Goal: Use online tool/utility

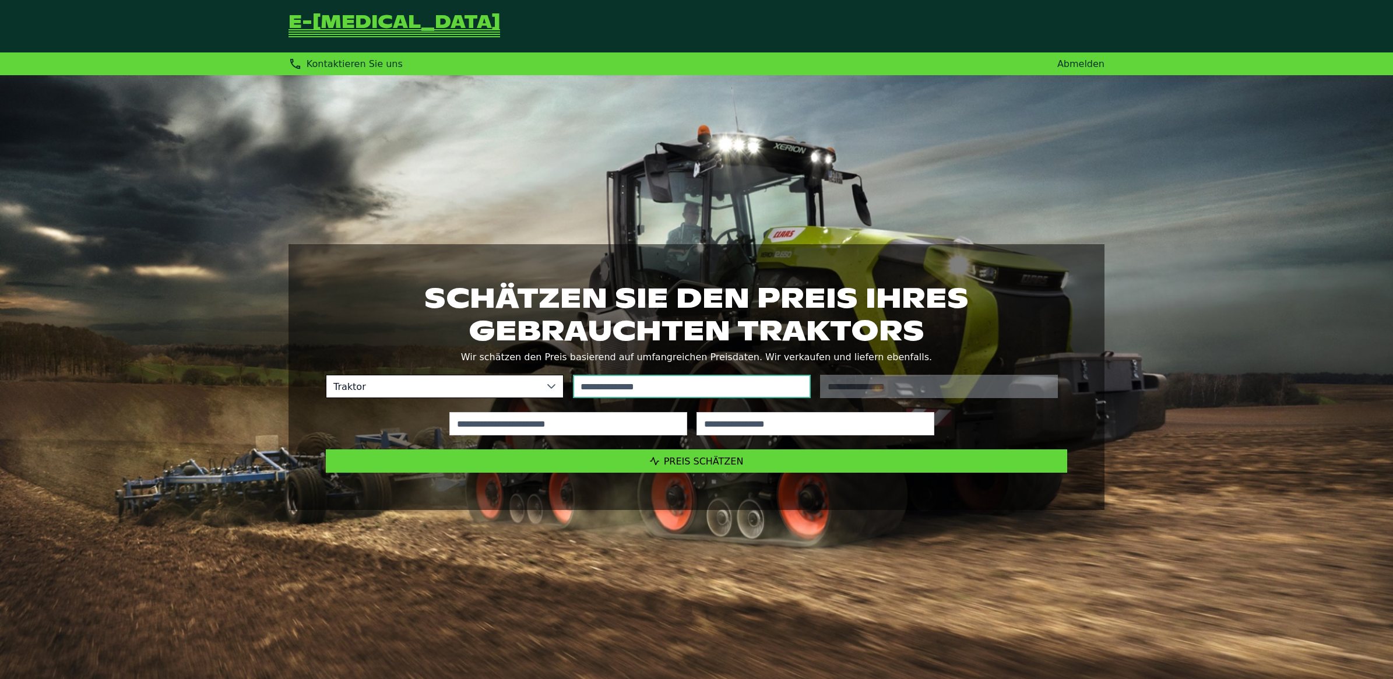
click at [595, 381] on input "text" at bounding box center [692, 386] width 238 height 23
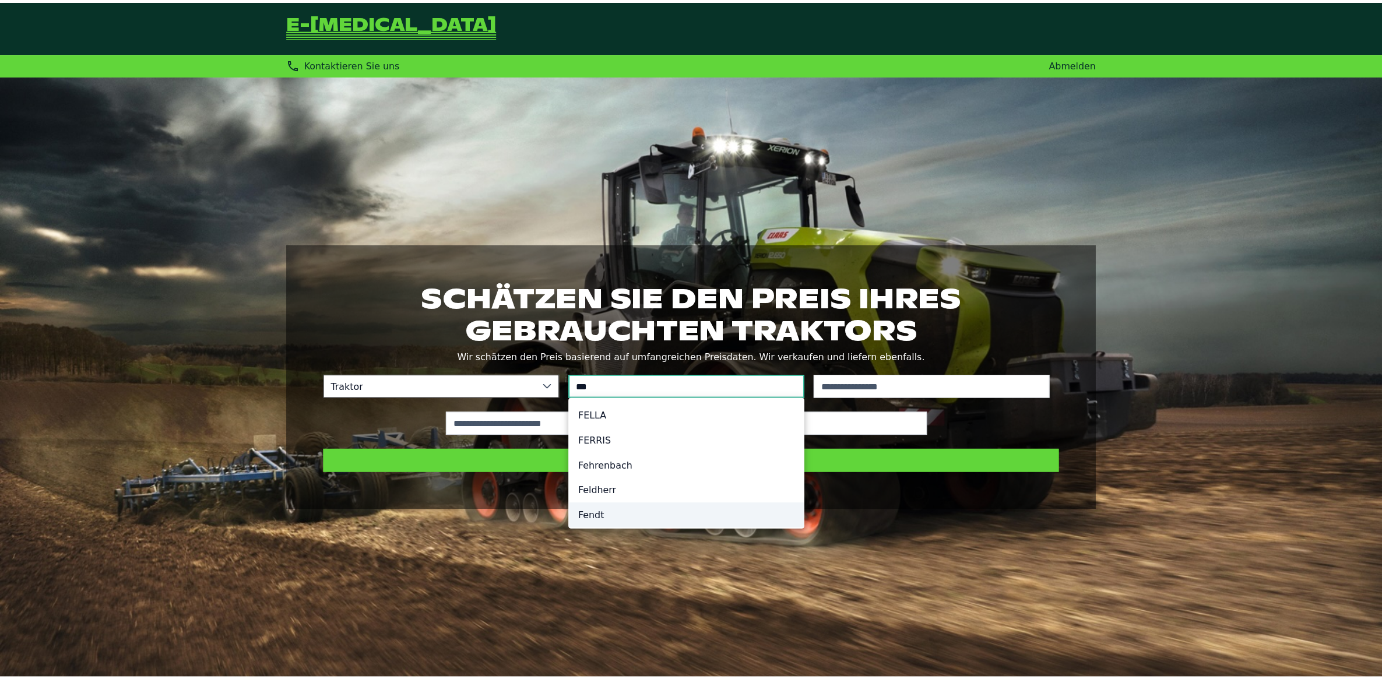
scroll to position [6, 0]
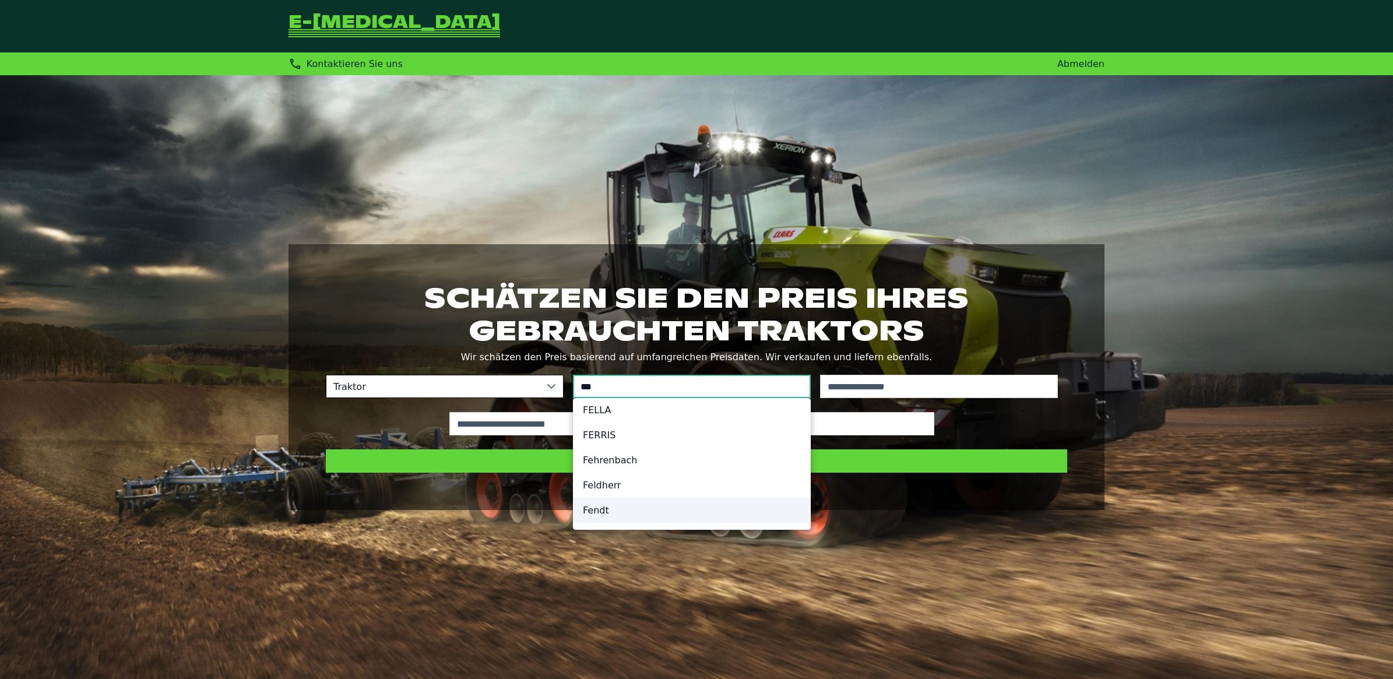
type input "***"
click at [601, 512] on li "Fendt" at bounding box center [692, 510] width 237 height 25
type input "*****"
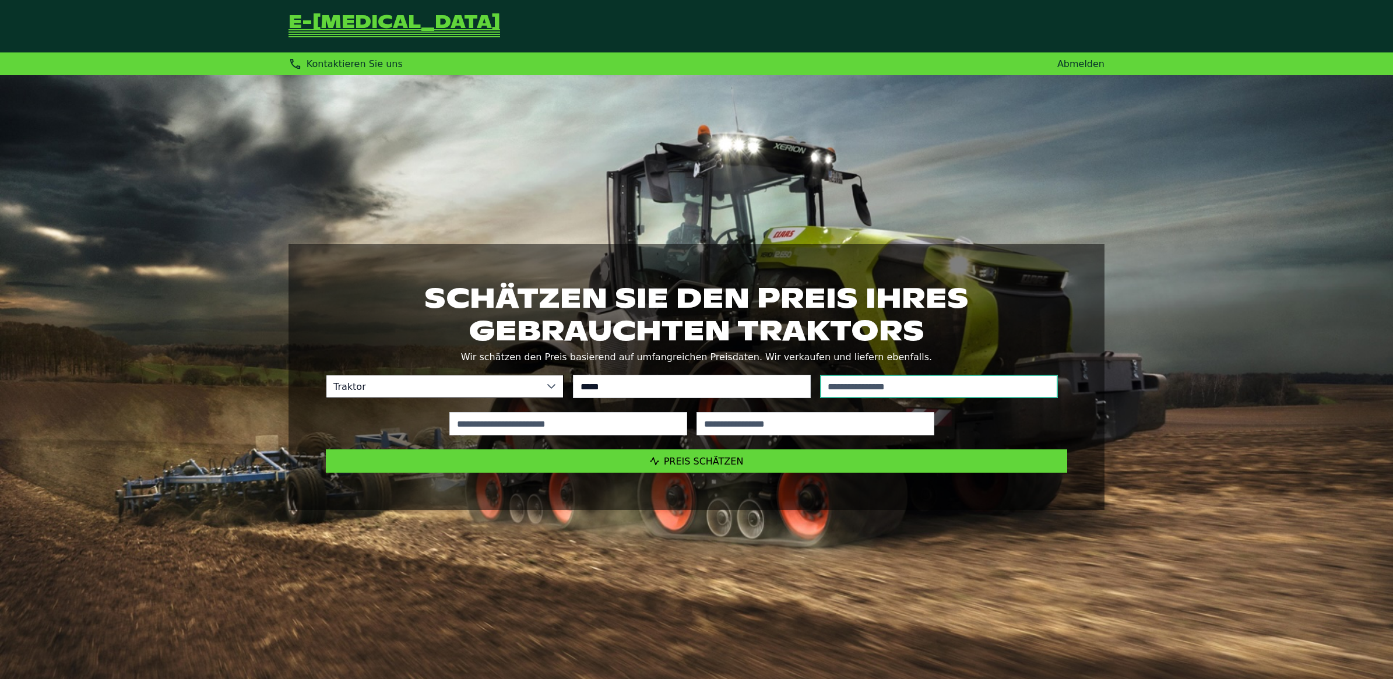
click at [869, 387] on input "text" at bounding box center [939, 386] width 238 height 23
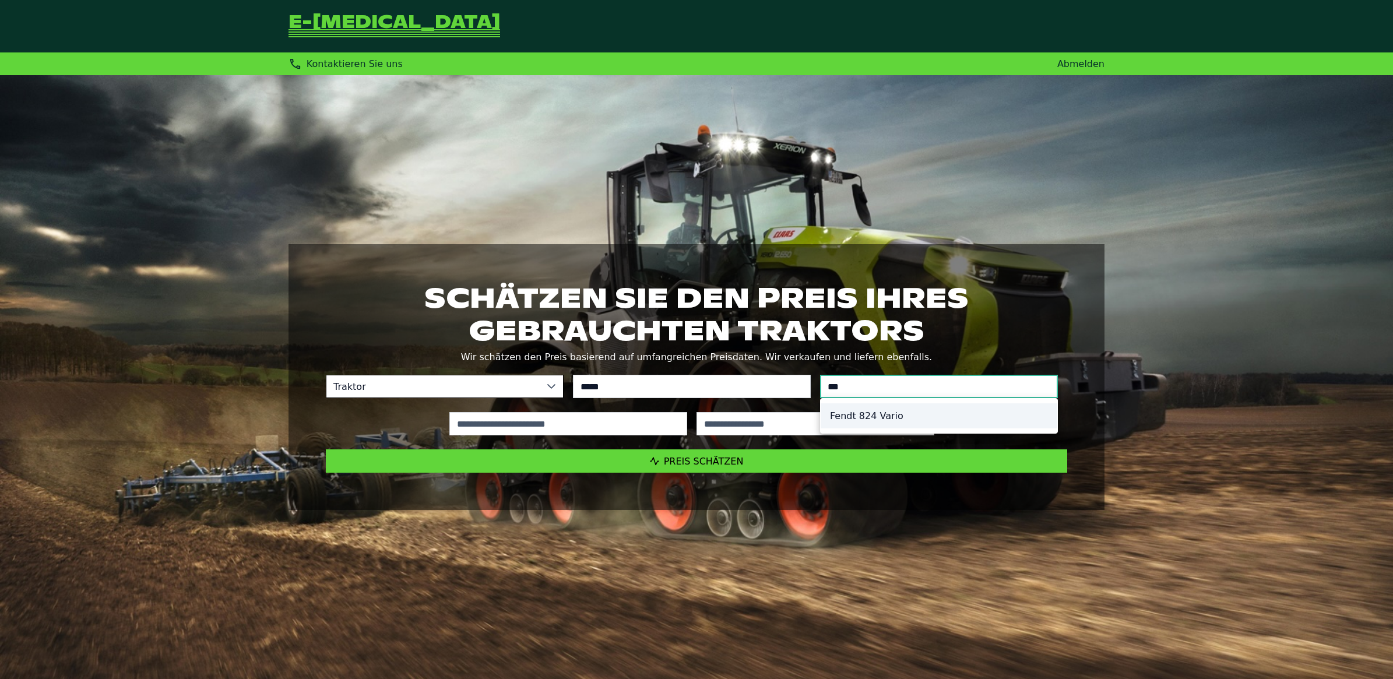
type input "***"
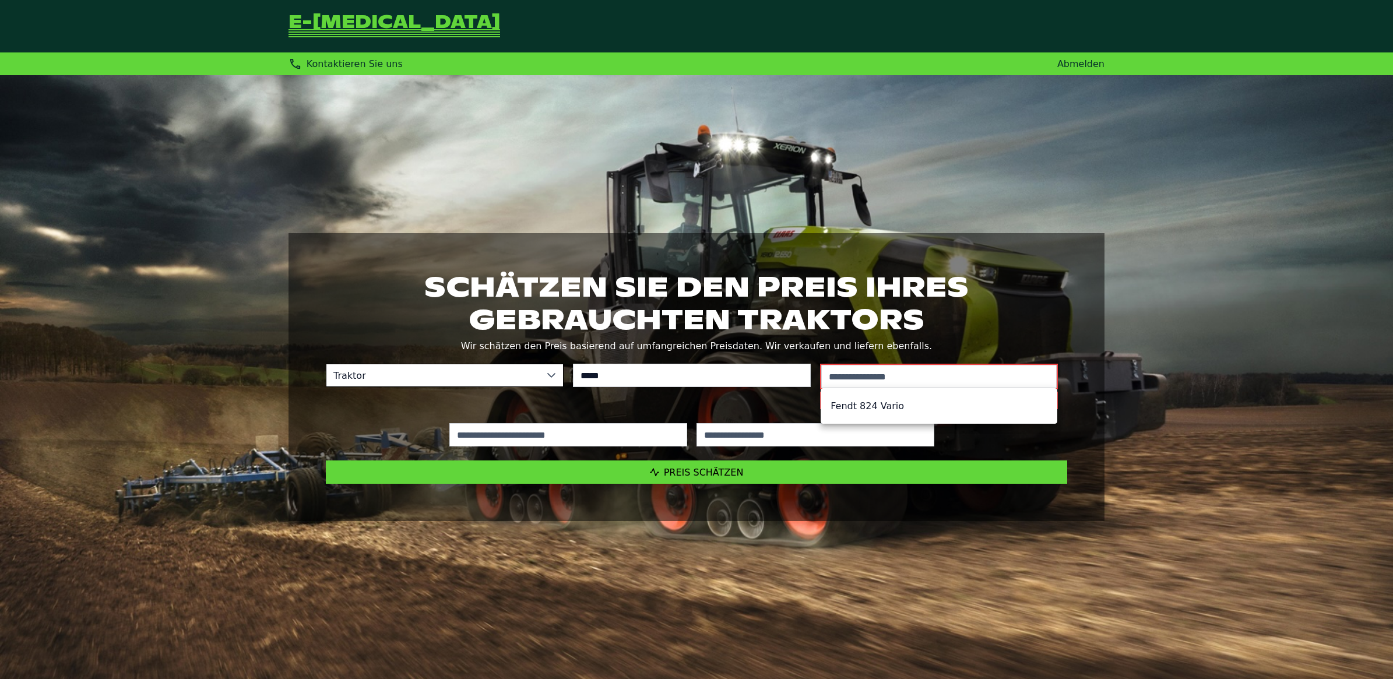
click at [842, 414] on li "Fendt 824 Vario" at bounding box center [939, 406] width 236 height 25
type input "*********"
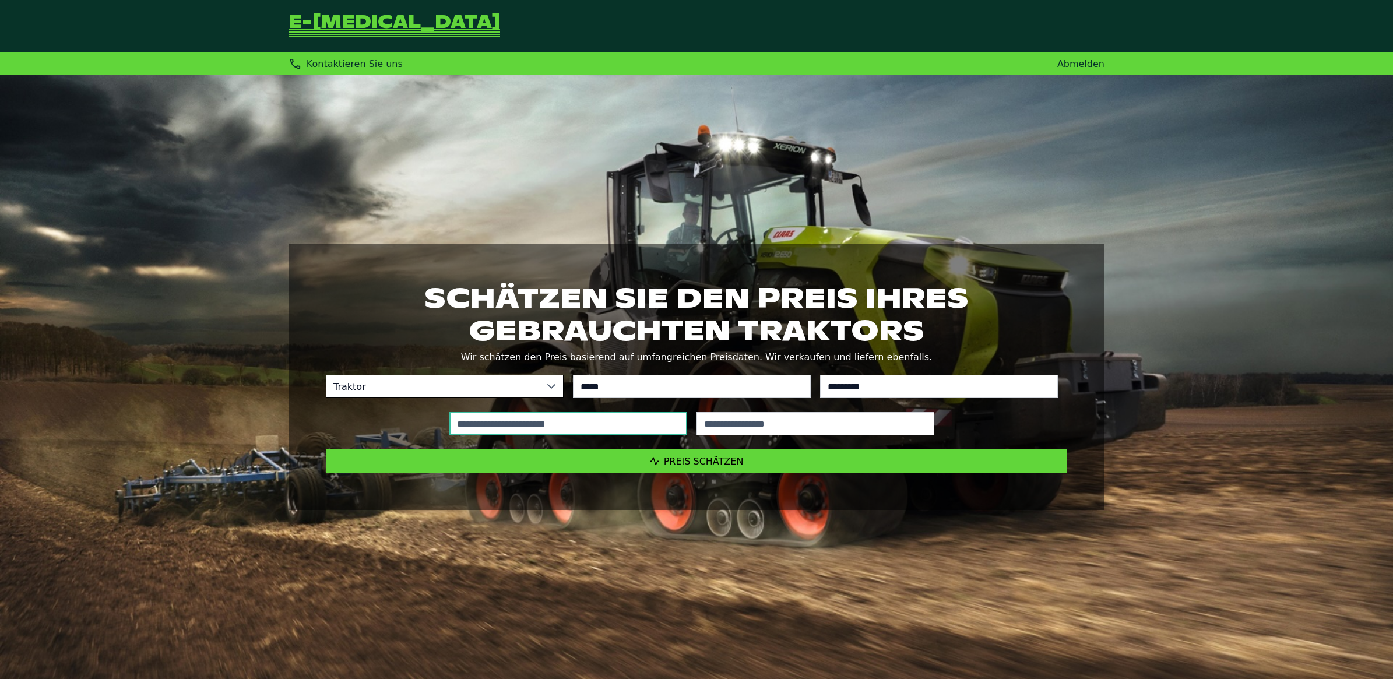
click at [589, 417] on input "text" at bounding box center [569, 423] width 238 height 23
type input "*****"
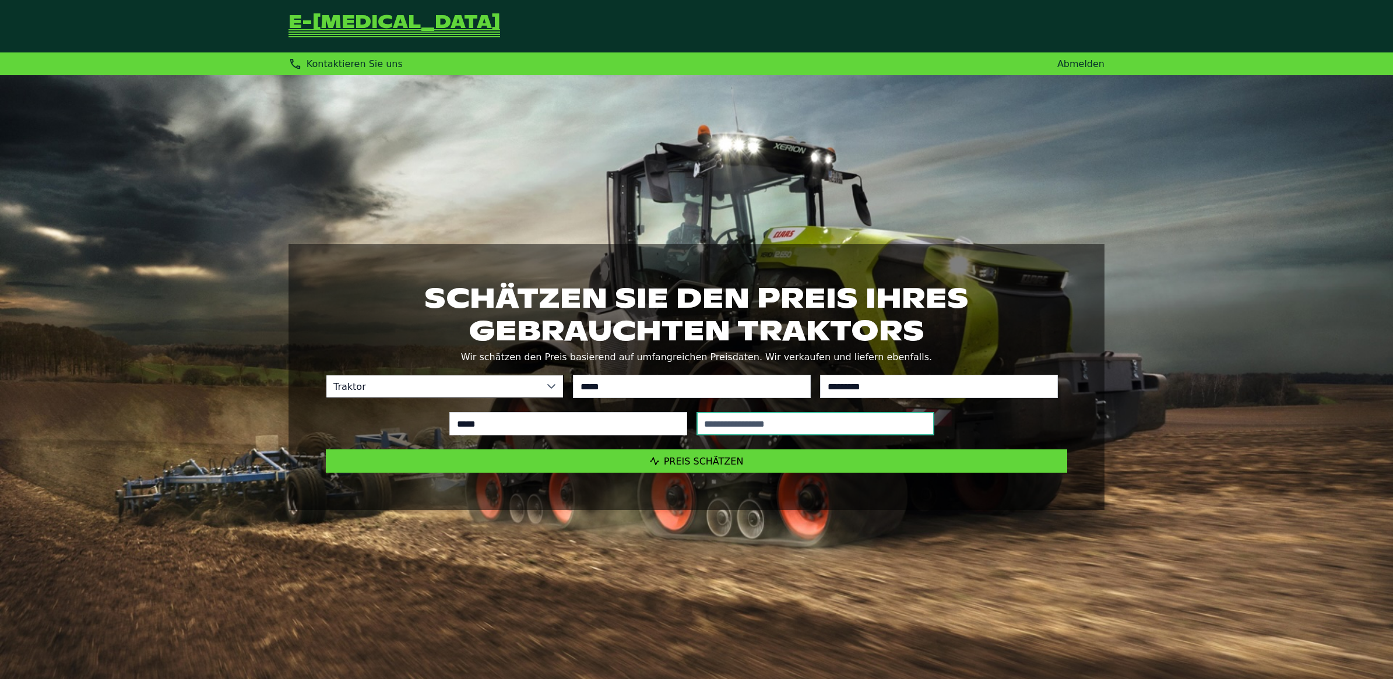
click at [743, 420] on input "text" at bounding box center [816, 423] width 238 height 23
type input "****"
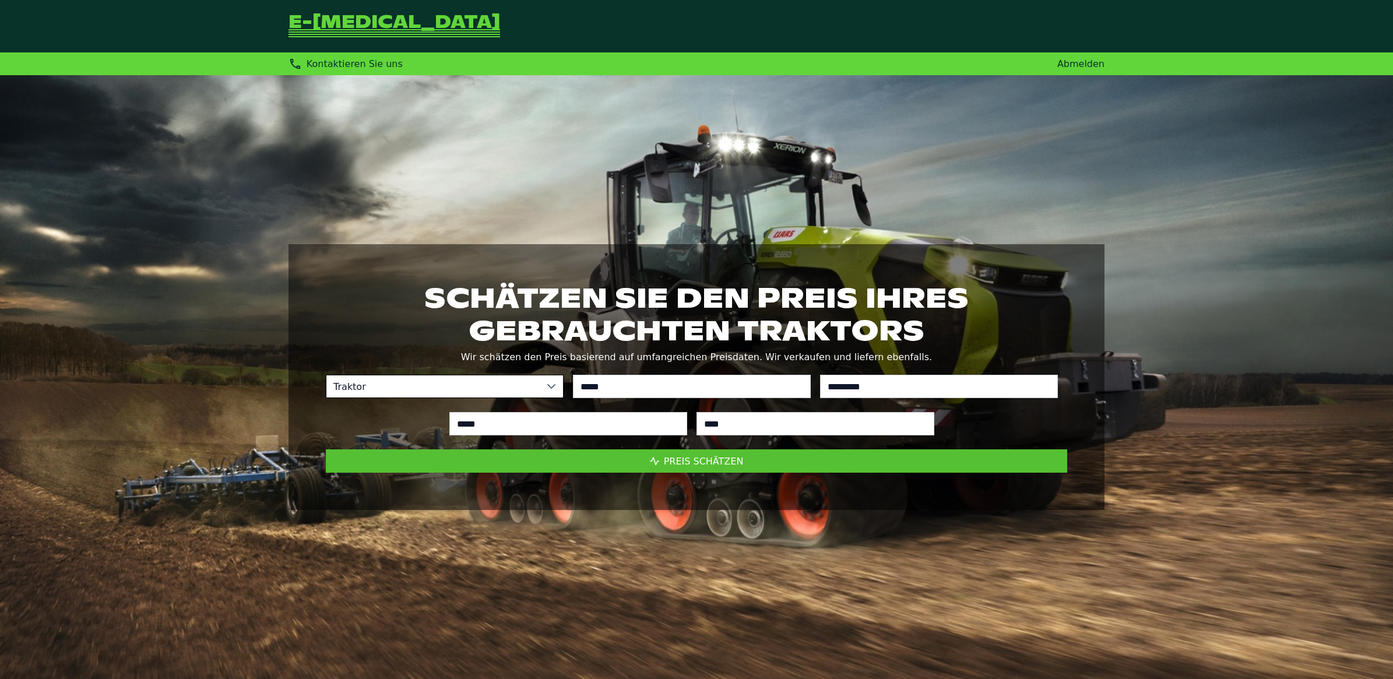
click at [705, 461] on span "Preis schätzen" at bounding box center [704, 461] width 80 height 11
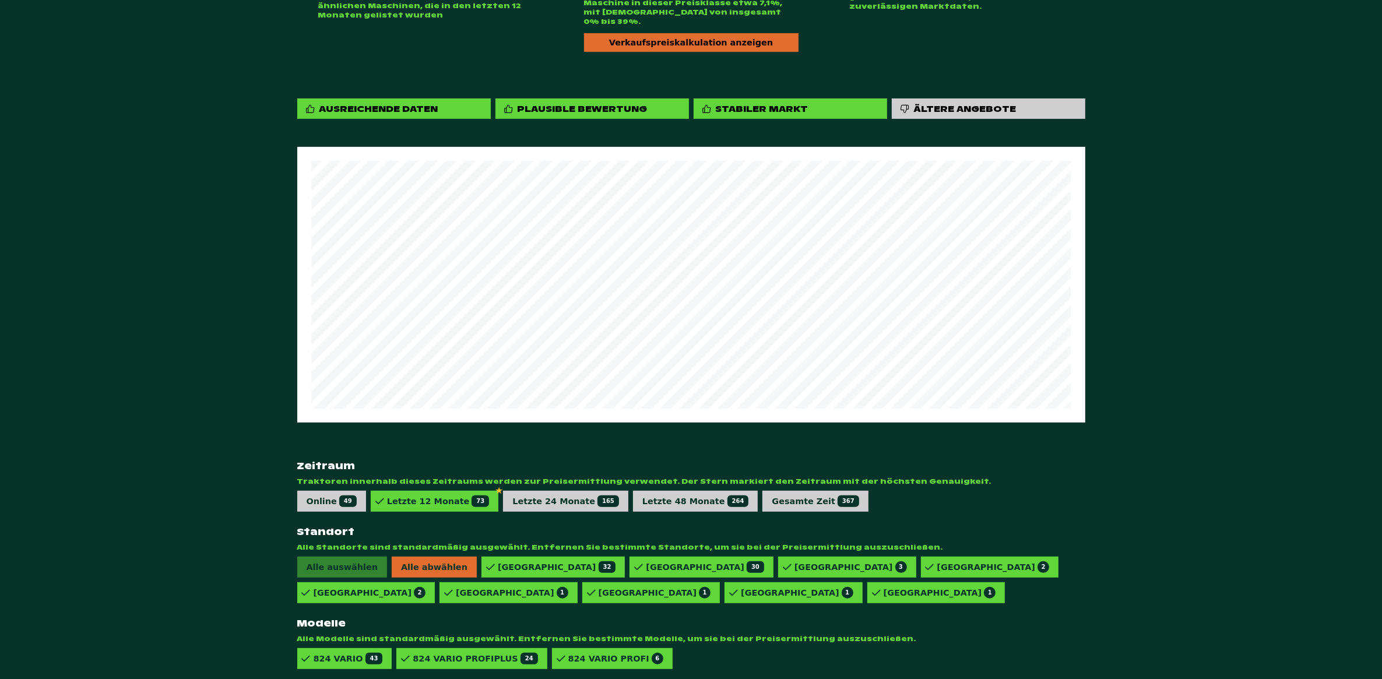
scroll to position [504, 0]
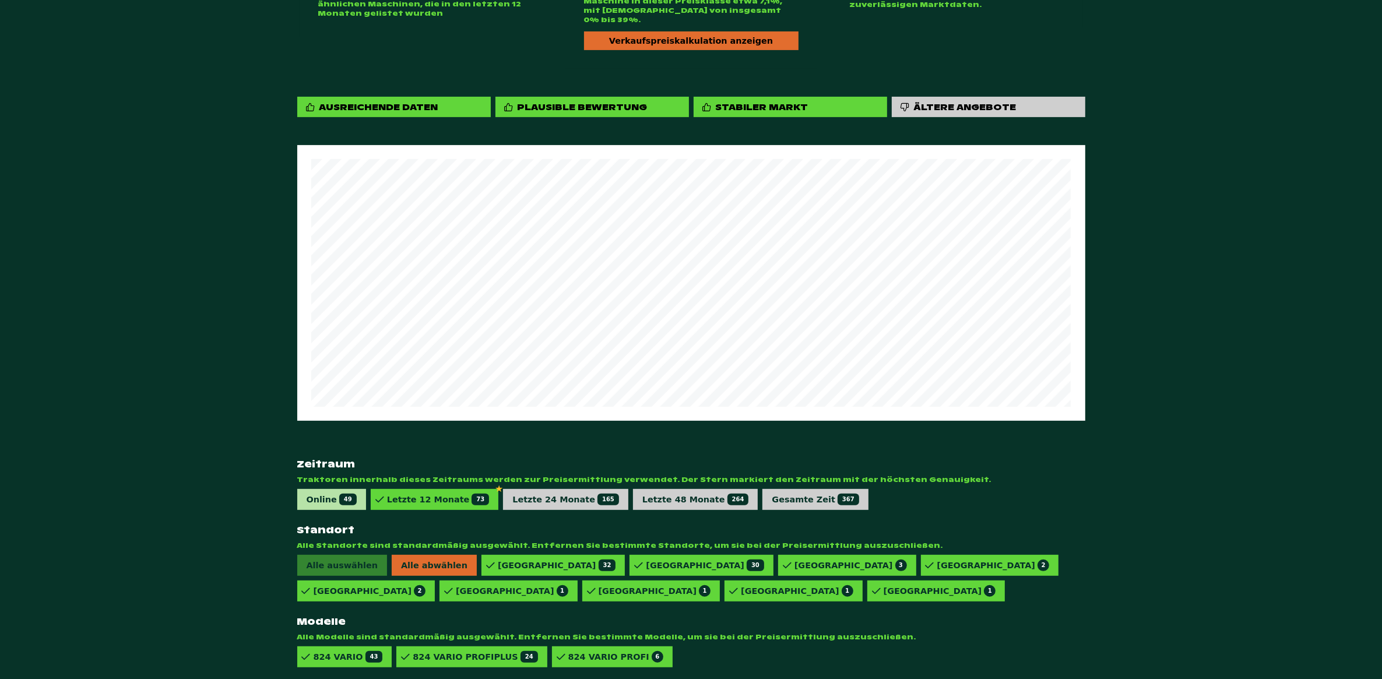
click at [324, 494] on div "Online 49" at bounding box center [332, 500] width 50 height 12
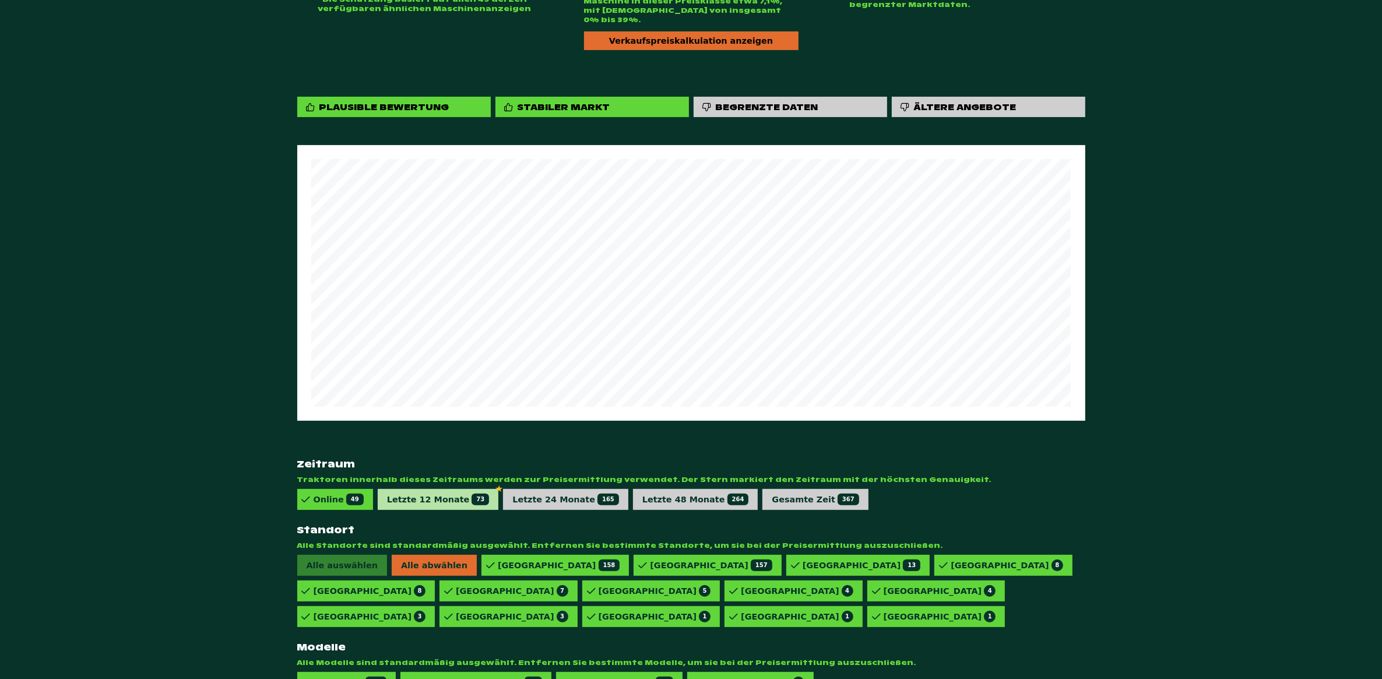
click at [424, 494] on div "Letzte 12 Monate 73" at bounding box center [438, 500] width 103 height 12
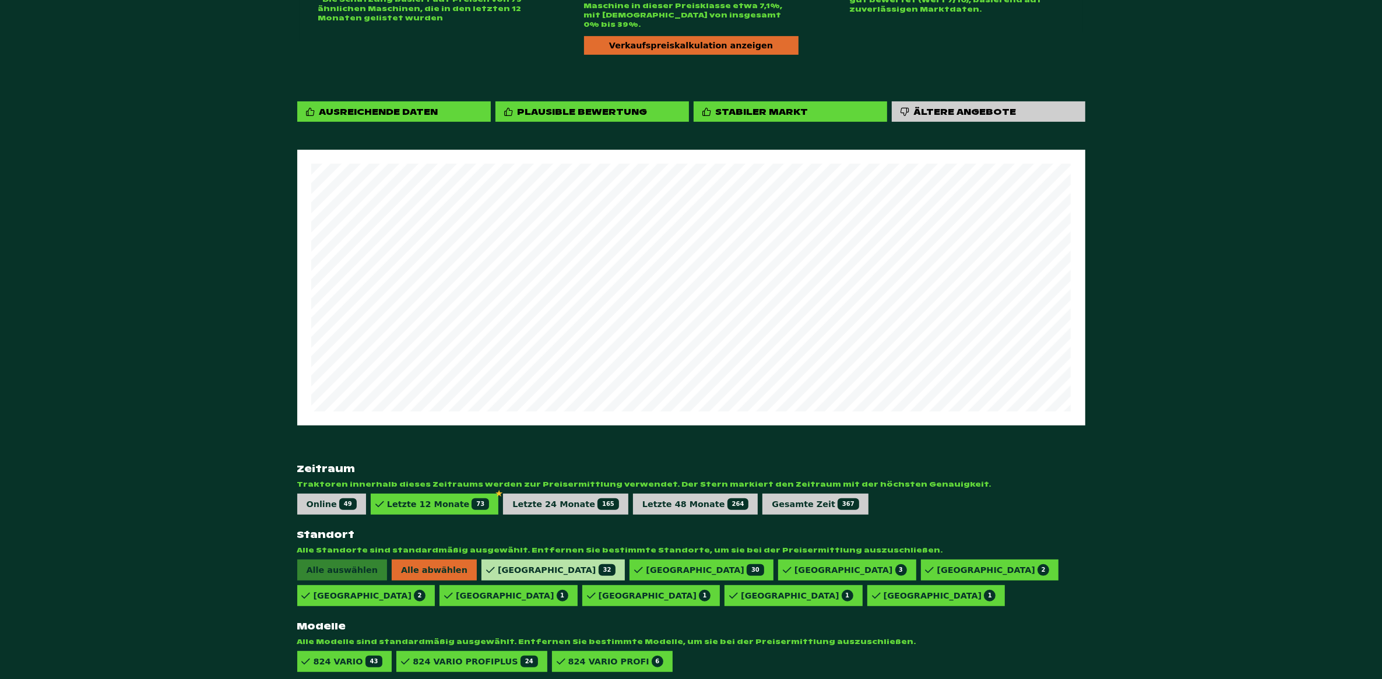
click at [498, 564] on div "Deutschland 32" at bounding box center [557, 570] width 118 height 12
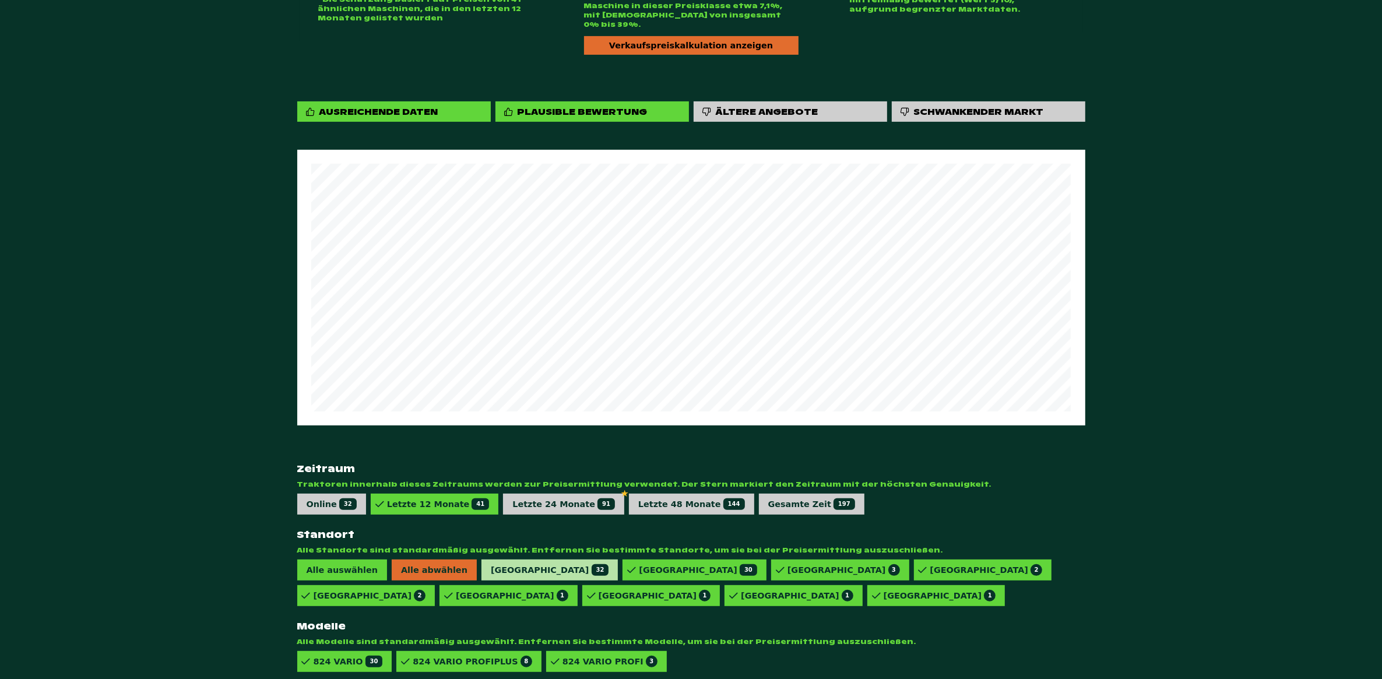
click at [496, 564] on div "Deutschland 32" at bounding box center [550, 570] width 118 height 12
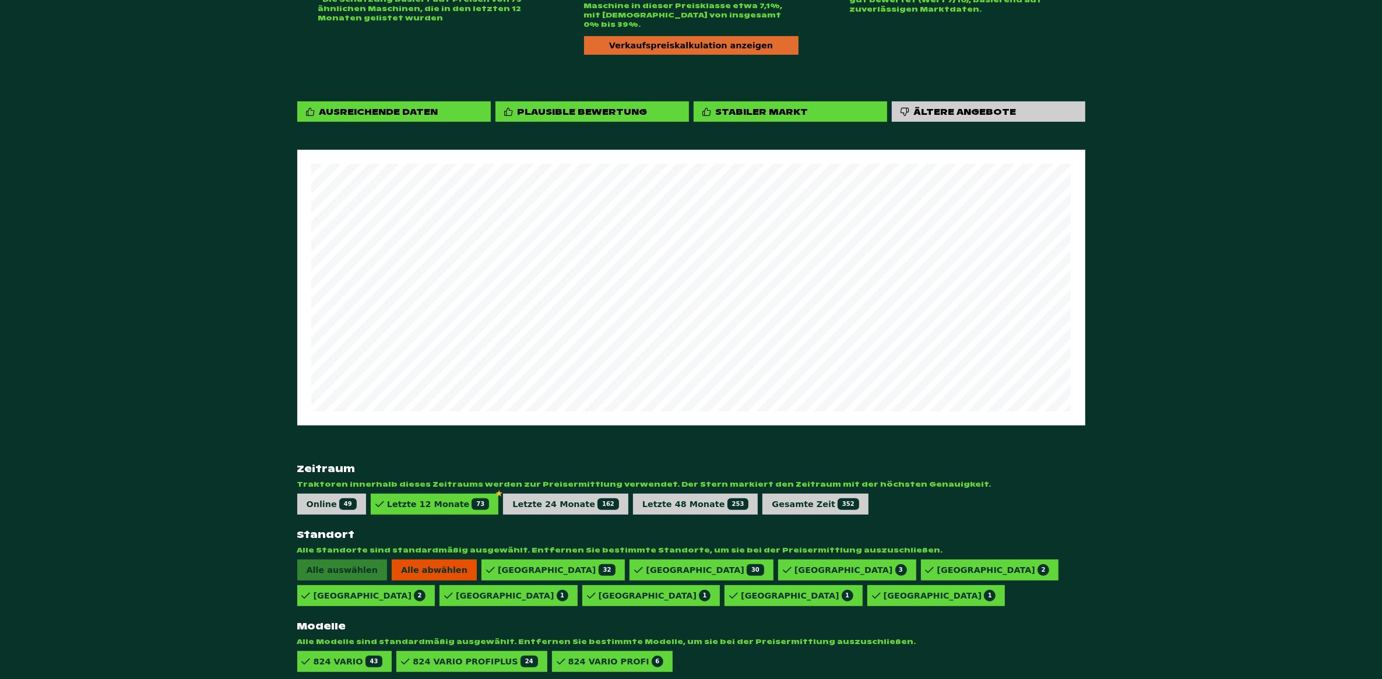
click at [417, 560] on span "Alle abwählen" at bounding box center [434, 570] width 85 height 21
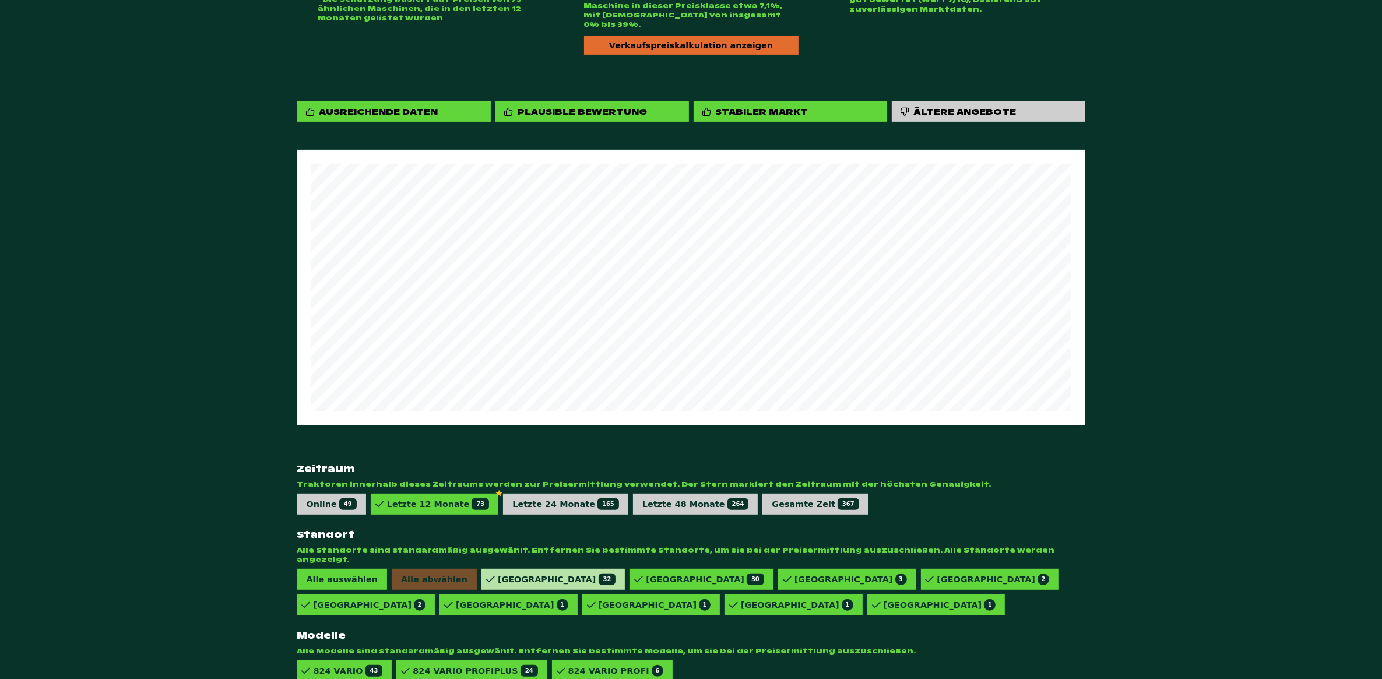
click at [494, 569] on div "Deutschland 32" at bounding box center [553, 579] width 143 height 21
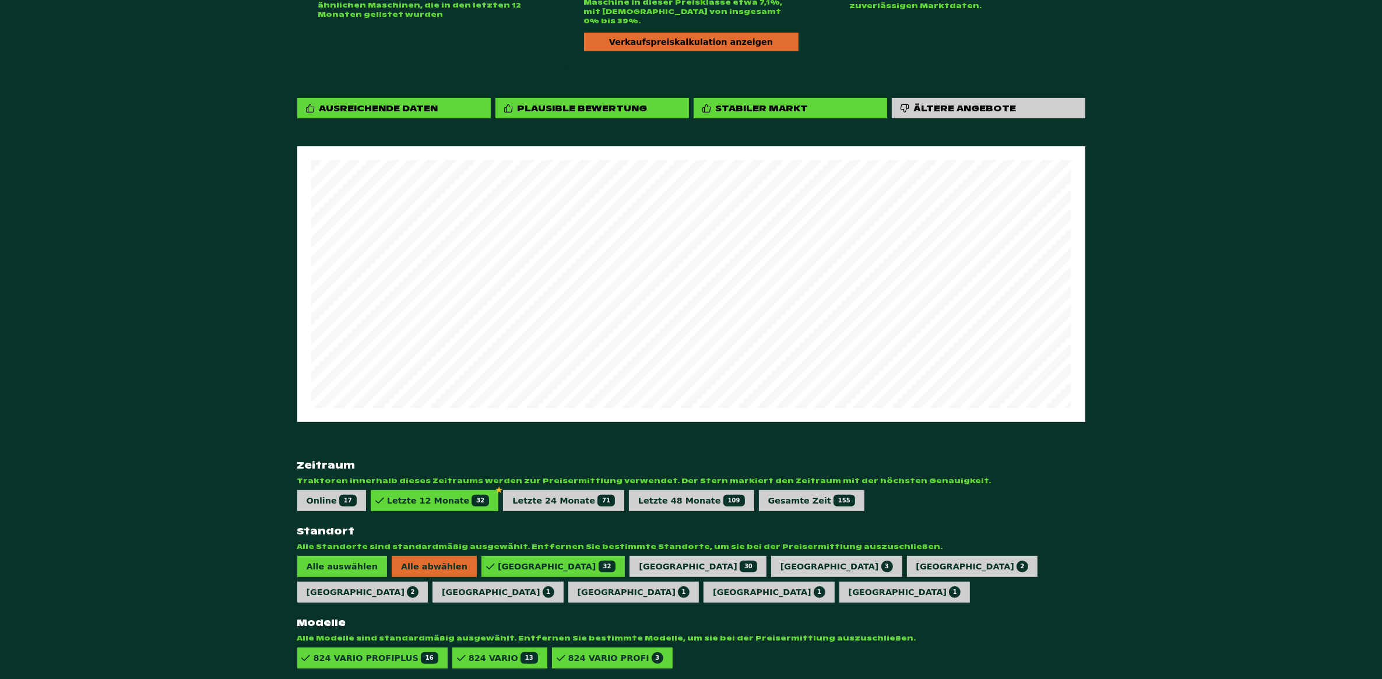
scroll to position [504, 0]
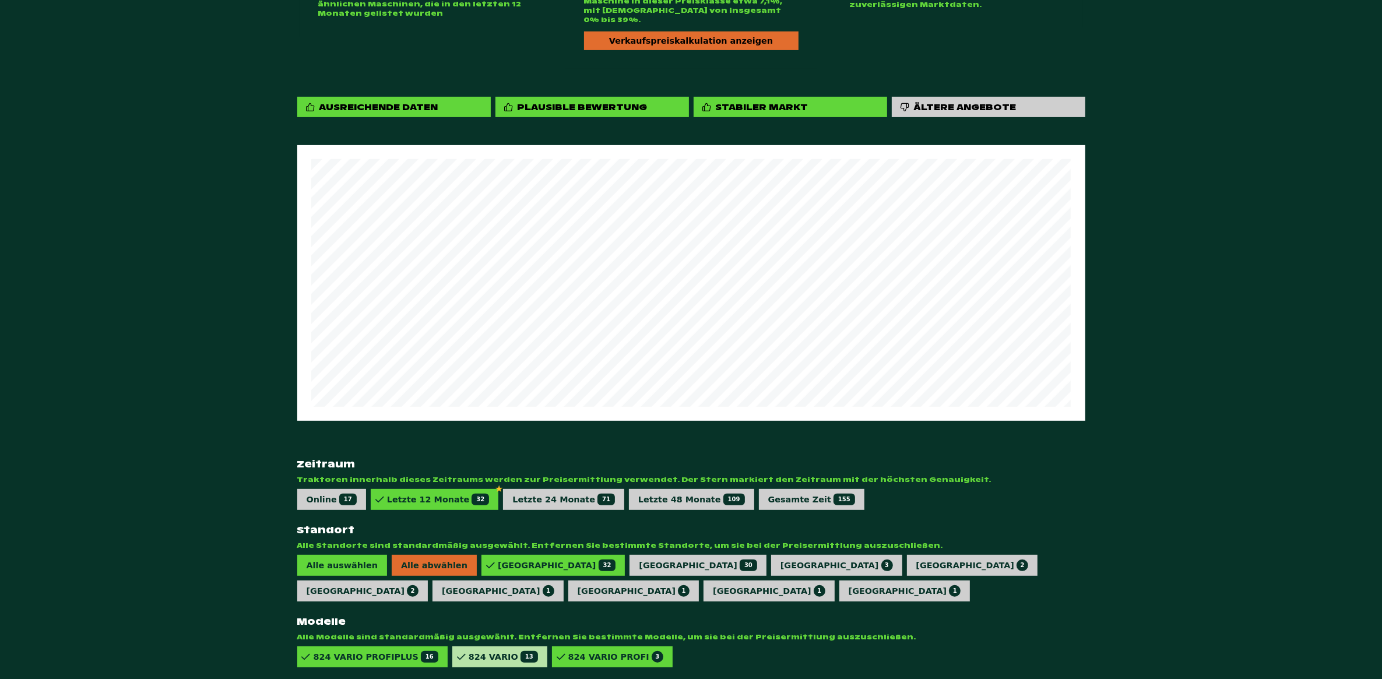
click at [473, 651] on div "824 VARIO 13" at bounding box center [503, 657] width 69 height 12
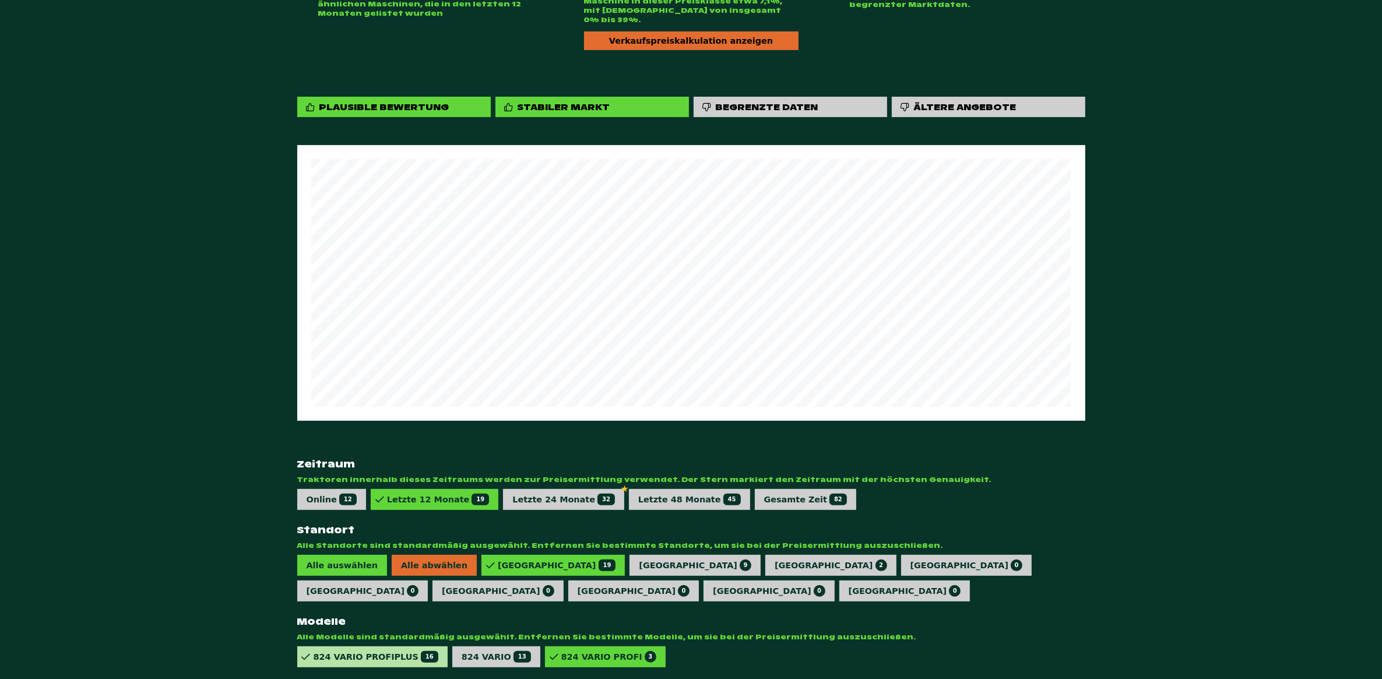
click at [370, 647] on div "824 VARIO PROFIPLUS 16" at bounding box center [372, 657] width 150 height 21
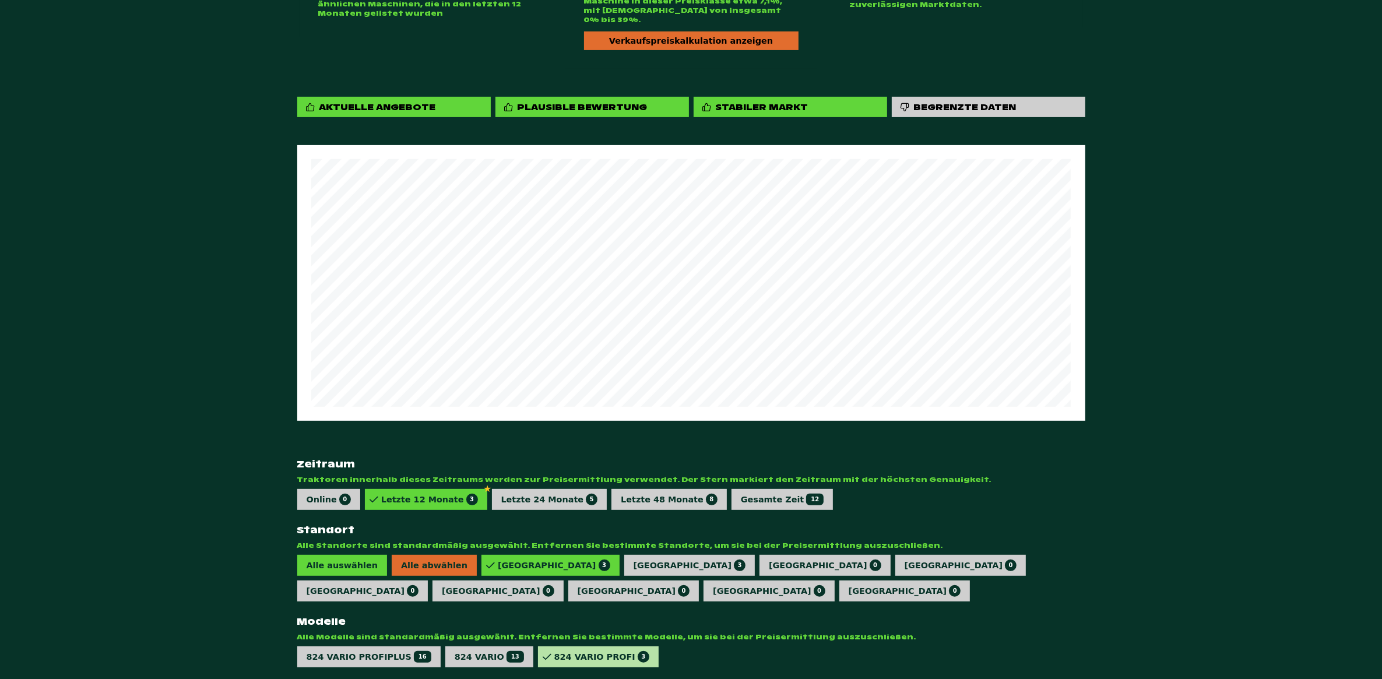
click at [552, 647] on div "824 VARIO PROFI 3" at bounding box center [598, 657] width 121 height 21
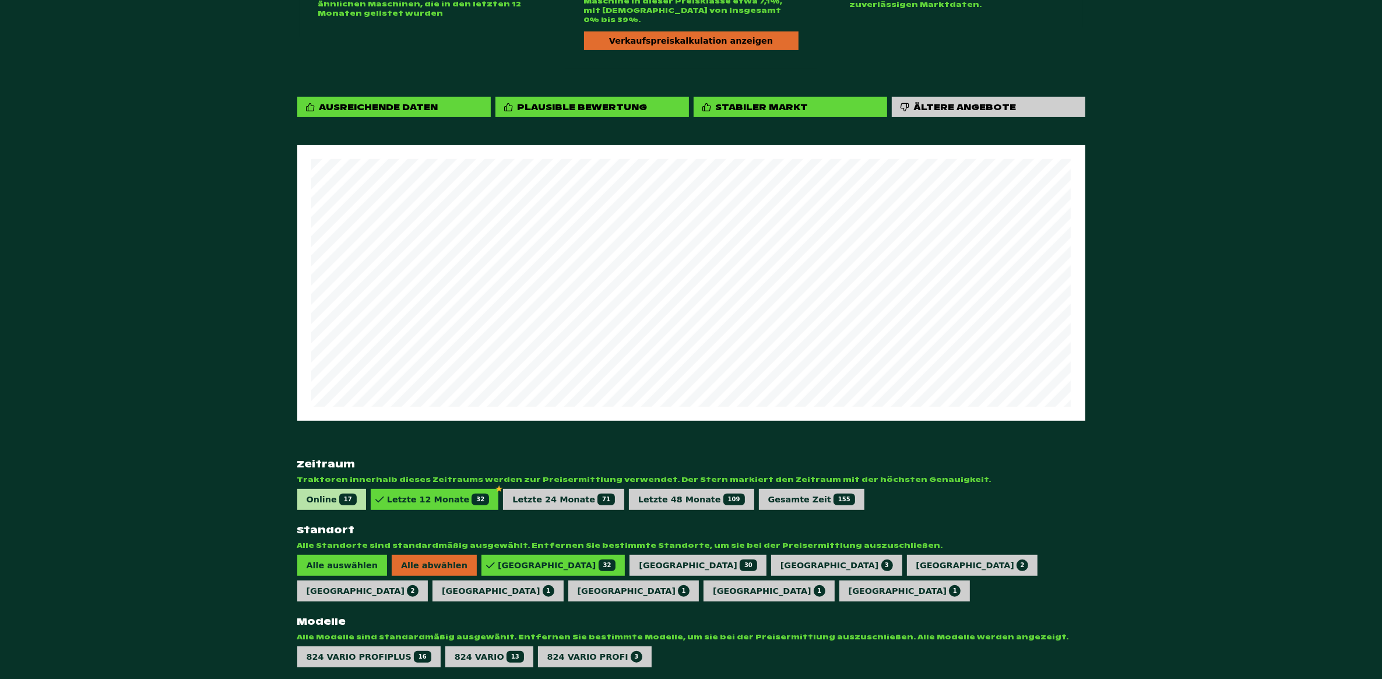
click at [314, 494] on div "Online 17" at bounding box center [332, 500] width 50 height 12
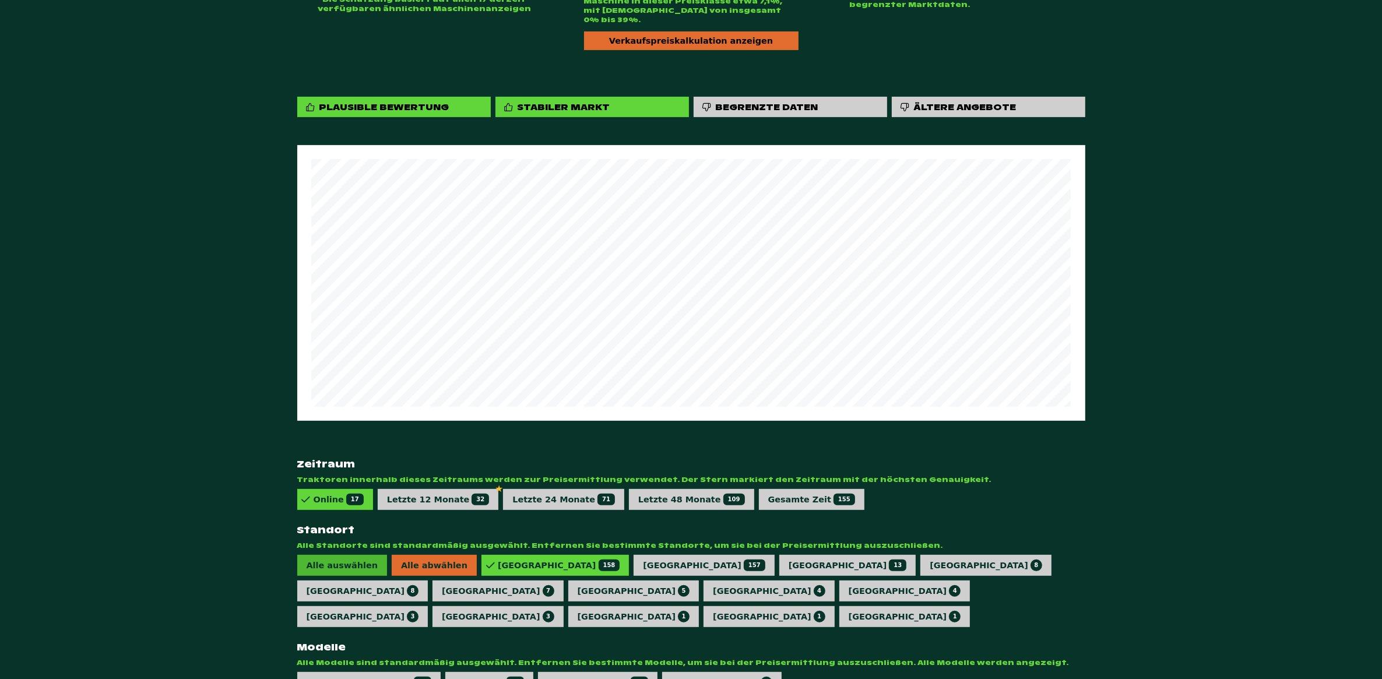
click at [335, 555] on span "Alle auswählen" at bounding box center [342, 565] width 90 height 21
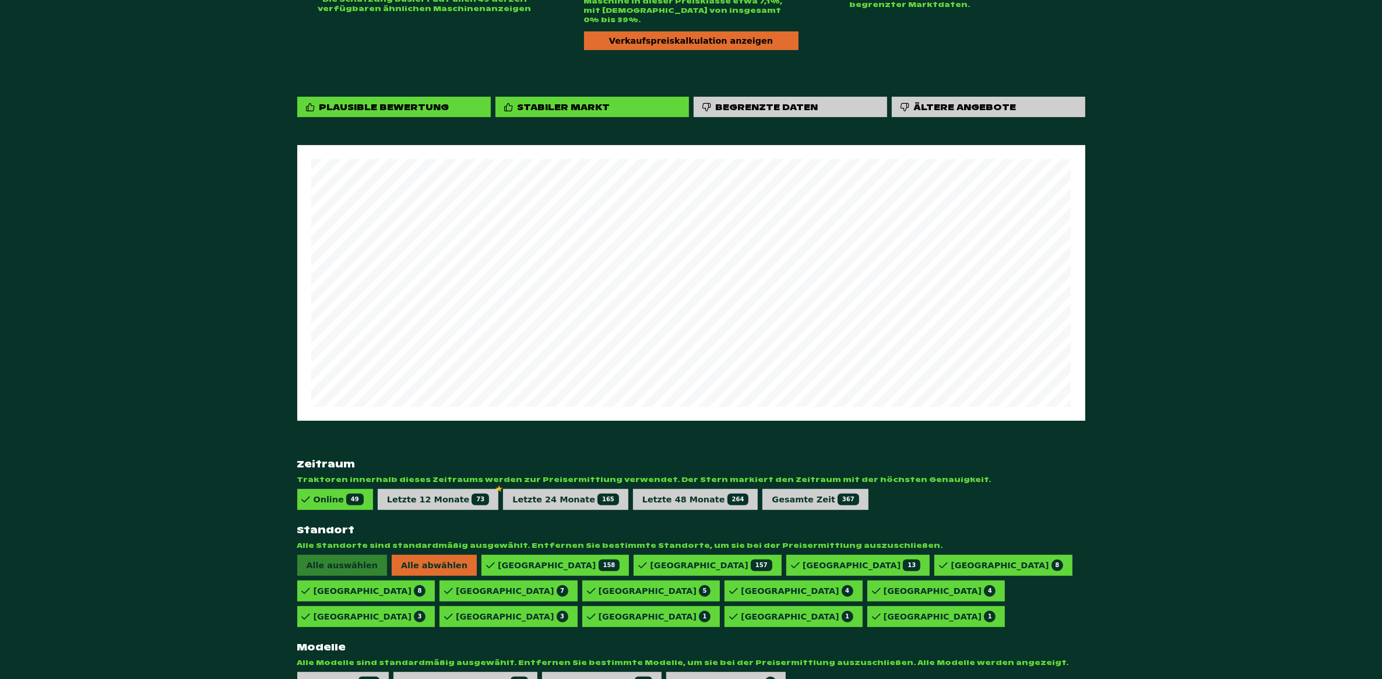
scroll to position [431, 0]
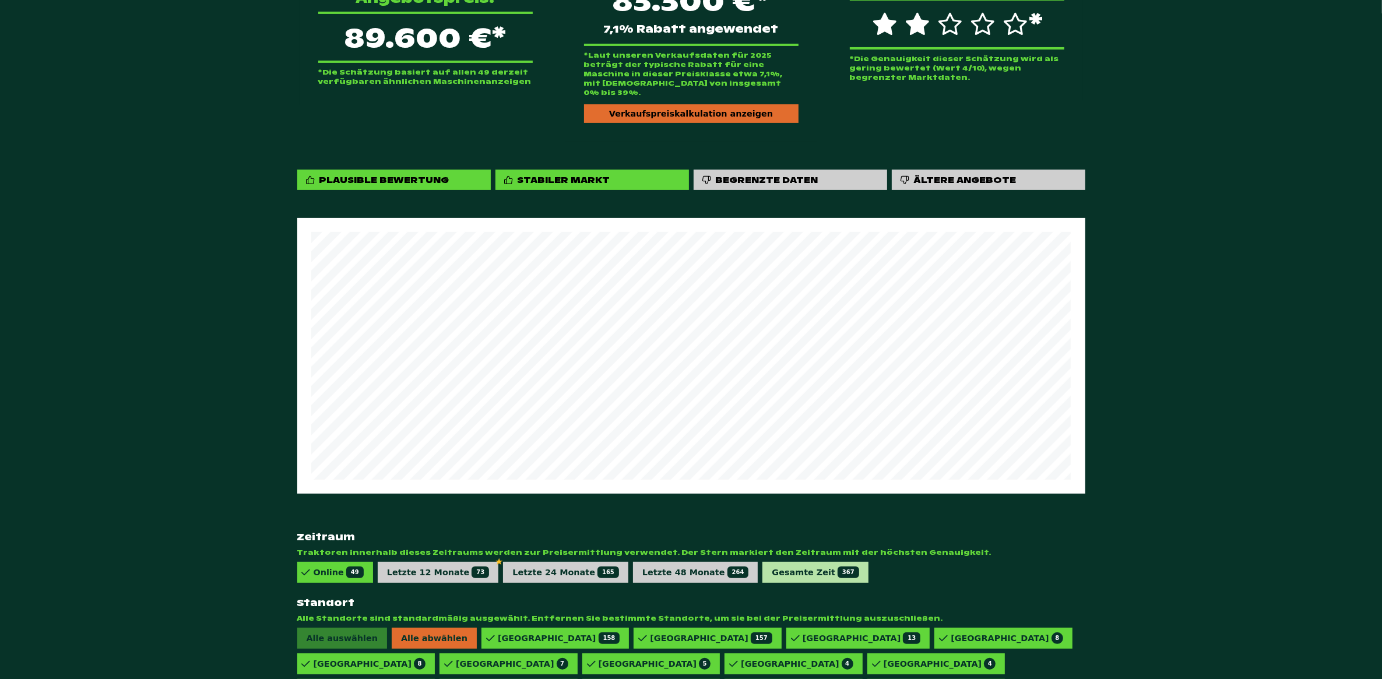
click at [772, 567] on div "Gesamte Zeit 367" at bounding box center [815, 573] width 87 height 12
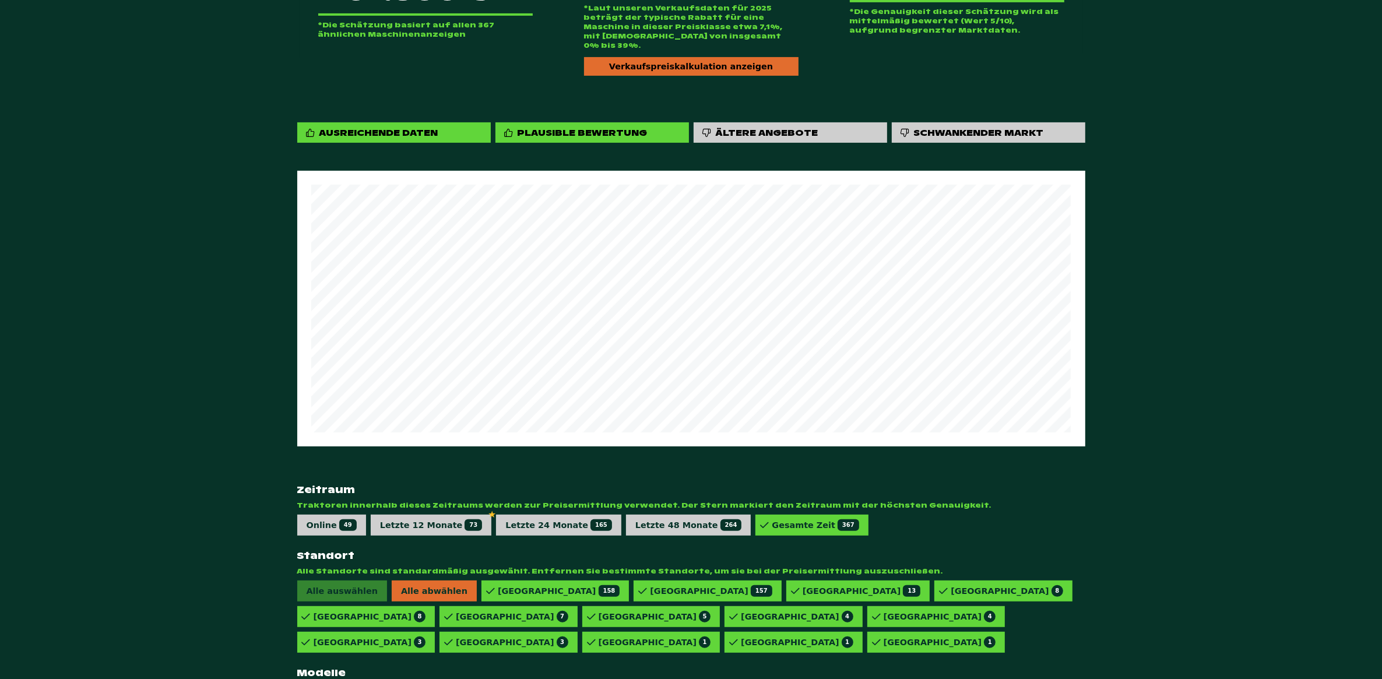
scroll to position [504, 0]
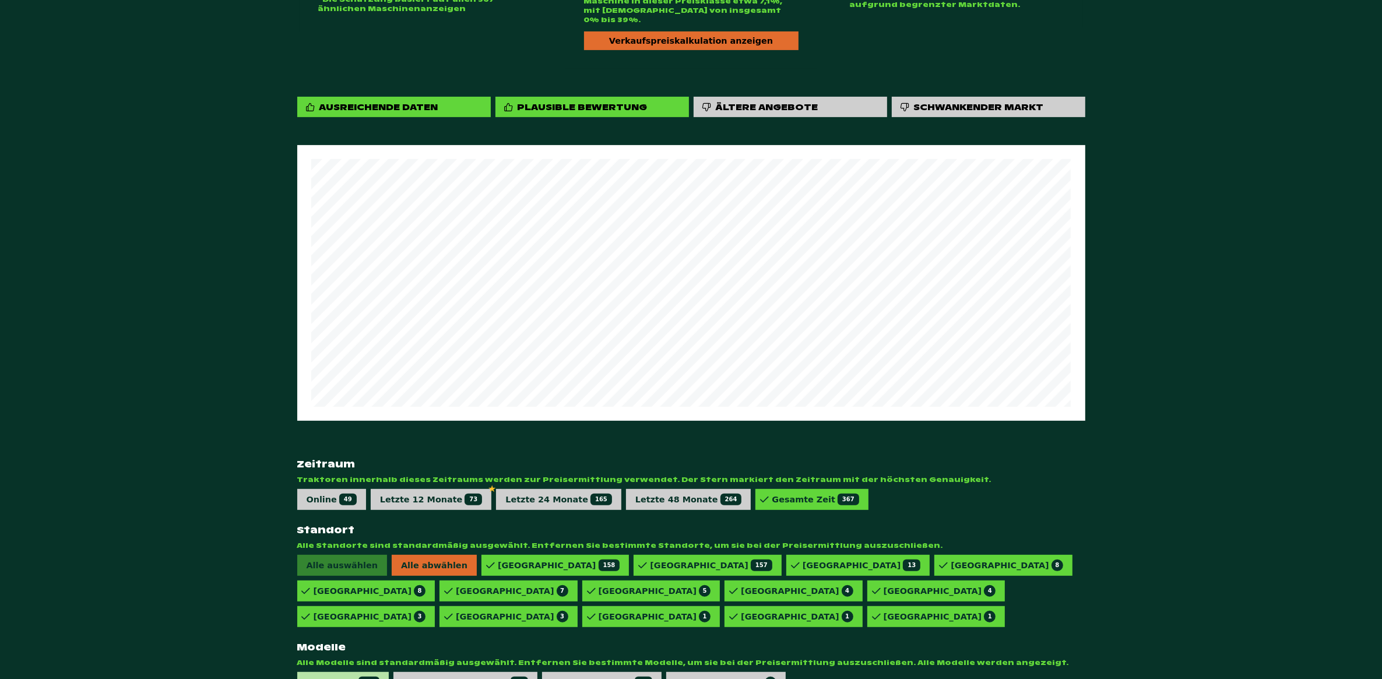
click at [329, 677] on div "824 VARIO 246" at bounding box center [343, 683] width 73 height 12
click at [440, 677] on div "824 VARIO PROFIPLUS 95" at bounding box center [472, 683] width 125 height 12
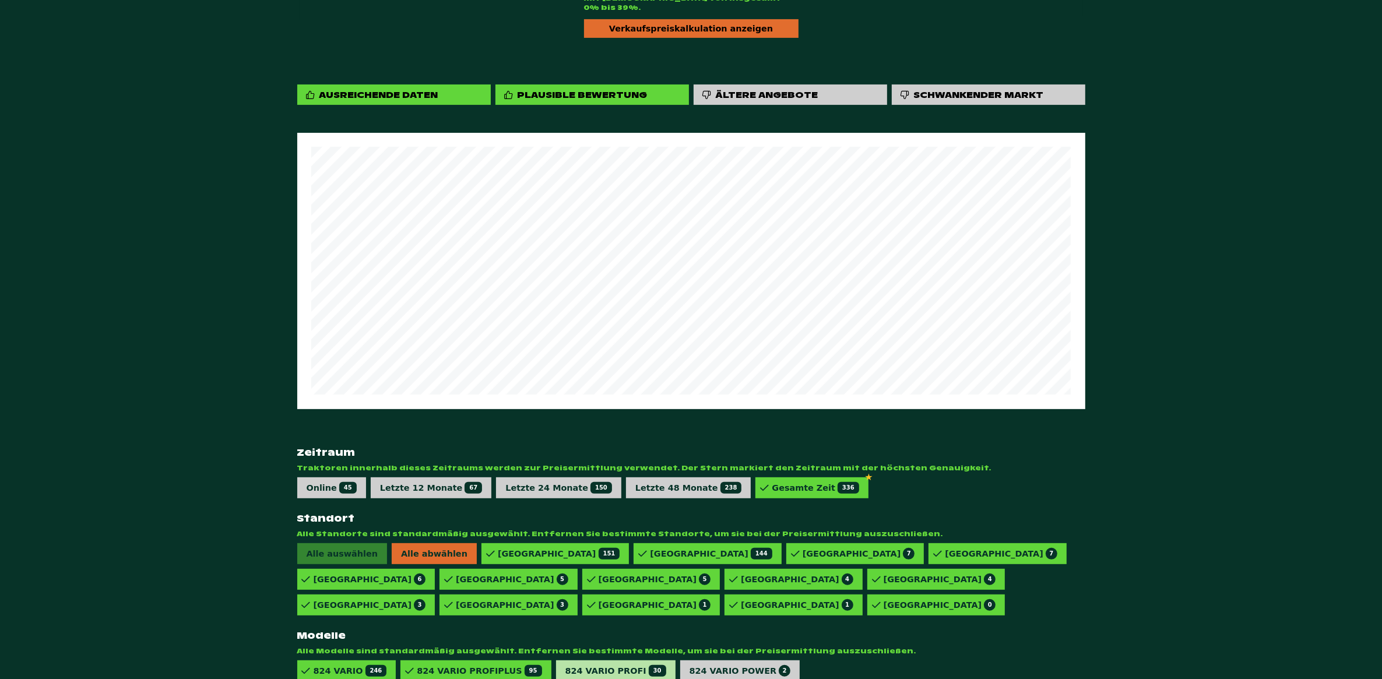
click at [580, 665] on div "824 VARIO PROFI 30" at bounding box center [616, 671] width 101 height 12
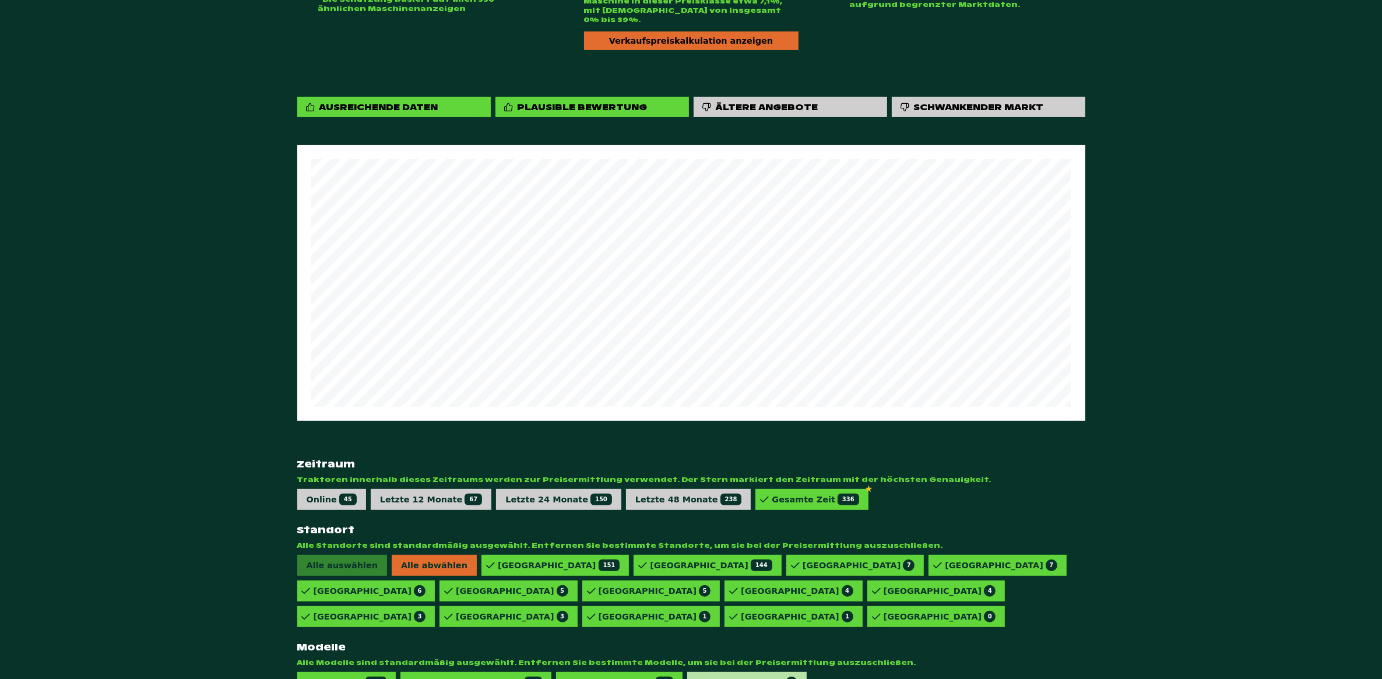
click at [697, 677] on div "824 VARIO POWER 2" at bounding box center [747, 683] width 101 height 12
click at [313, 494] on div "Online 49" at bounding box center [332, 500] width 50 height 12
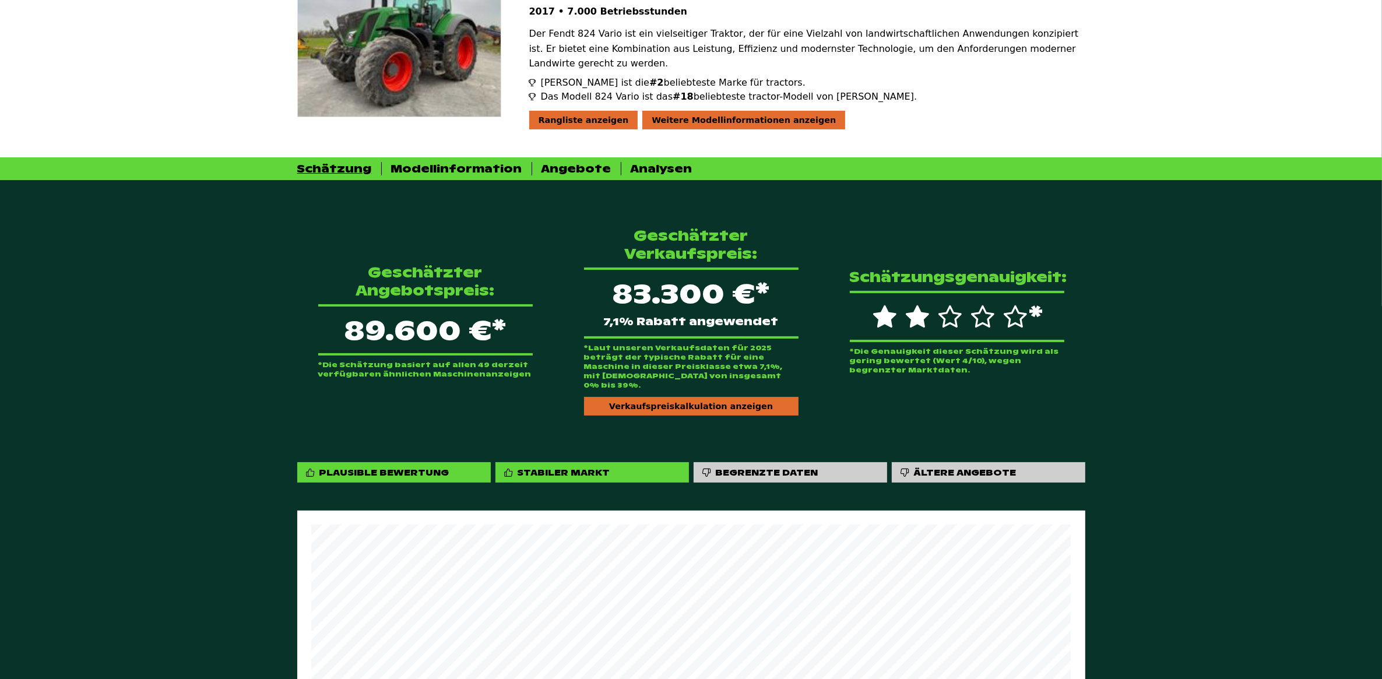
scroll to position [0, 0]
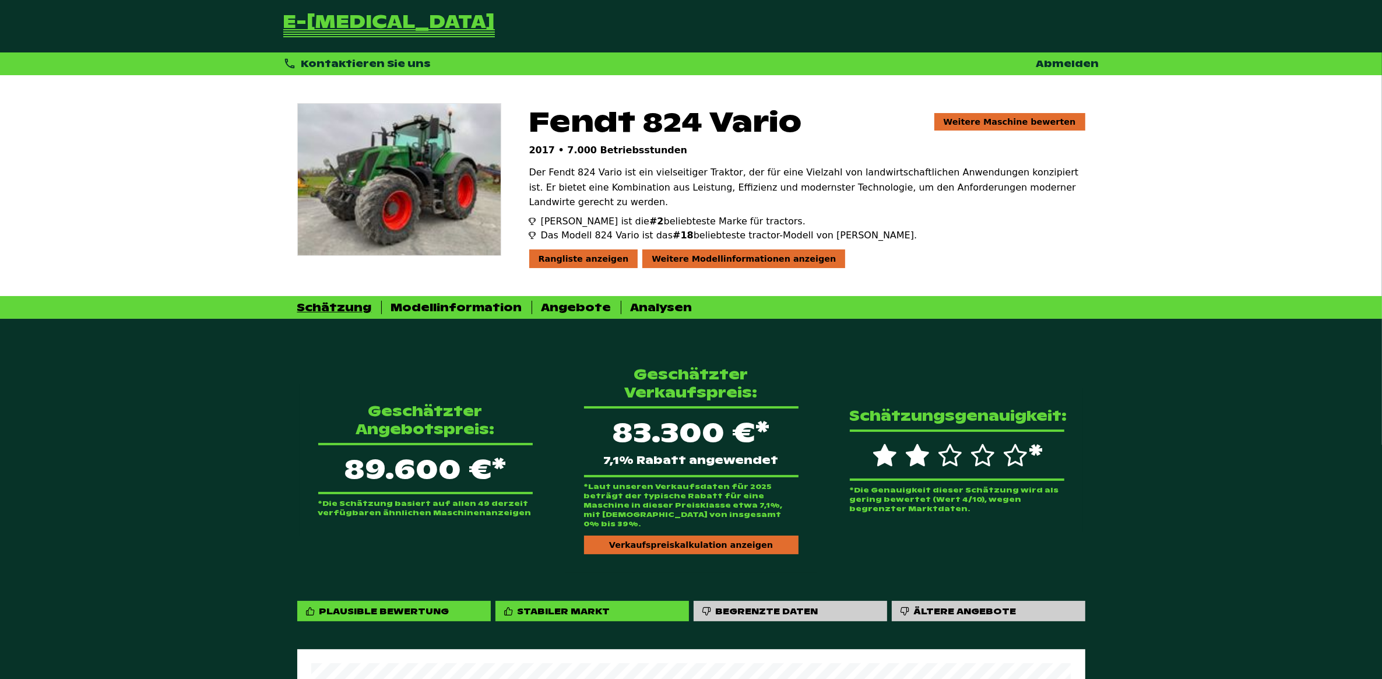
click at [949, 444] on icon at bounding box center [950, 455] width 23 height 23
